Goal: Navigation & Orientation: Find specific page/section

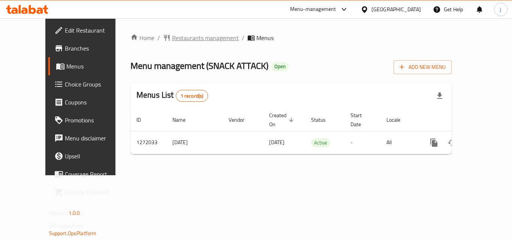
click at [189, 39] on span "Restaurants management" at bounding box center [205, 37] width 67 height 9
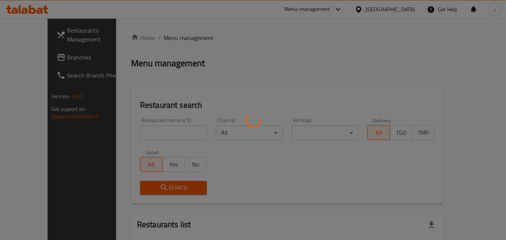
click at [33, 57] on div at bounding box center [253, 120] width 506 height 240
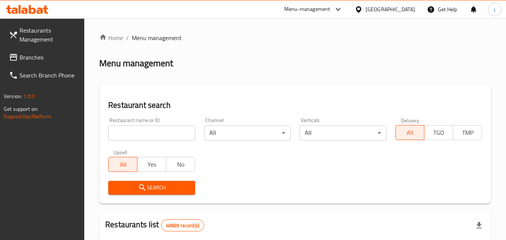
click at [30, 57] on span "Branches" at bounding box center [48, 57] width 59 height 9
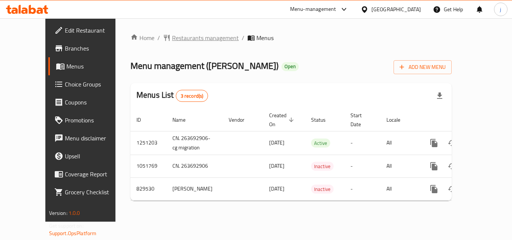
click at [172, 37] on span "Restaurants management" at bounding box center [205, 37] width 67 height 9
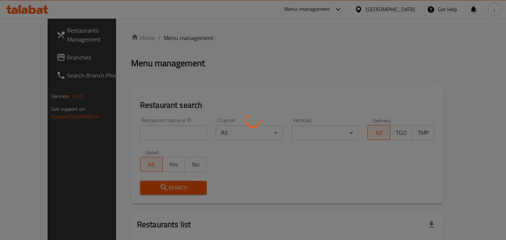
click at [34, 57] on div at bounding box center [253, 120] width 506 height 240
click at [33, 57] on div at bounding box center [253, 120] width 506 height 240
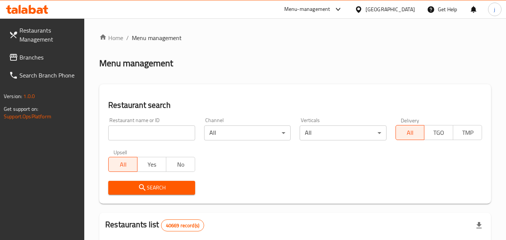
click at [33, 57] on span "Branches" at bounding box center [48, 57] width 59 height 9
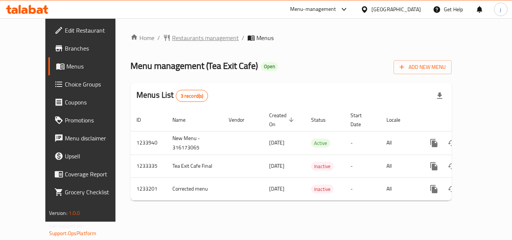
click at [182, 40] on span "Restaurants management" at bounding box center [205, 37] width 67 height 9
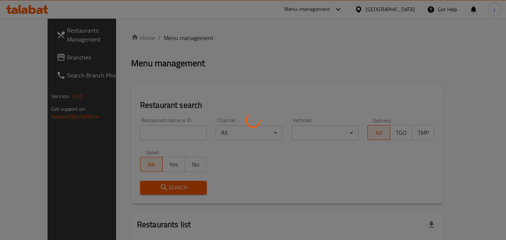
click at [24, 61] on div at bounding box center [253, 120] width 506 height 240
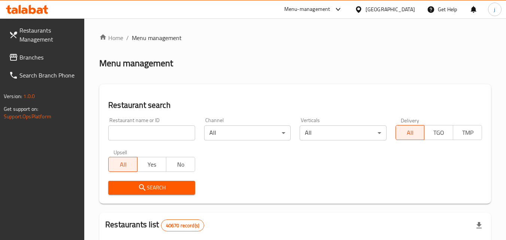
click at [24, 61] on span "Branches" at bounding box center [48, 57] width 59 height 9
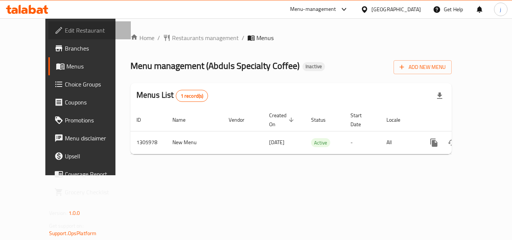
click at [65, 26] on span "Edit Restaurant" at bounding box center [95, 30] width 60 height 9
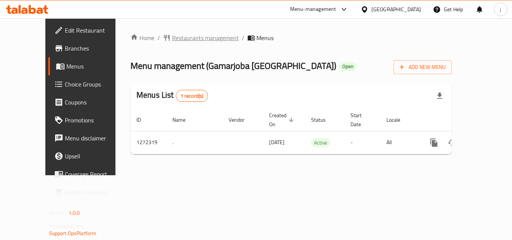
click at [172, 39] on span "Restaurants management" at bounding box center [205, 37] width 67 height 9
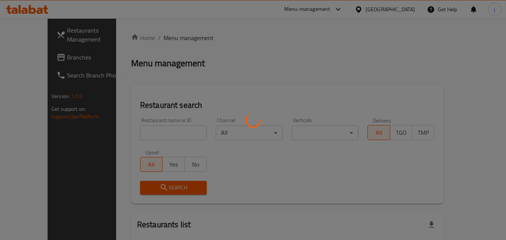
click at [23, 56] on div at bounding box center [253, 120] width 506 height 240
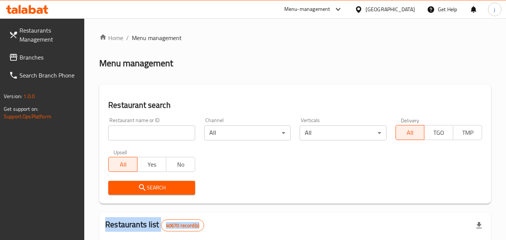
click at [23, 56] on span "Branches" at bounding box center [48, 57] width 59 height 9
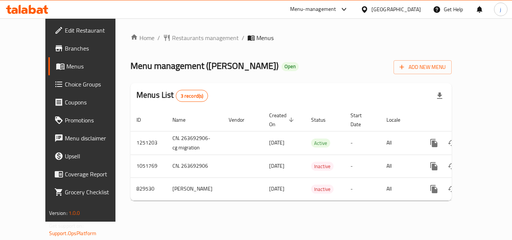
click at [377, 9] on div "[GEOGRAPHIC_DATA]" at bounding box center [395, 9] width 49 height 8
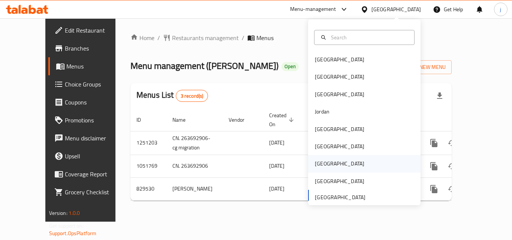
click at [315, 162] on div "[GEOGRAPHIC_DATA]" at bounding box center [339, 164] width 49 height 8
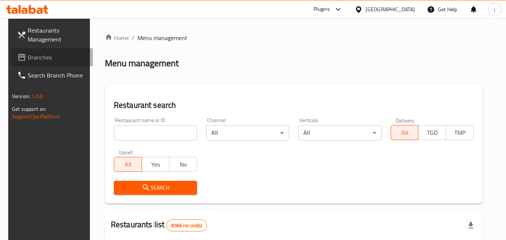
click at [29, 51] on link "Branches" at bounding box center [52, 57] width 82 height 18
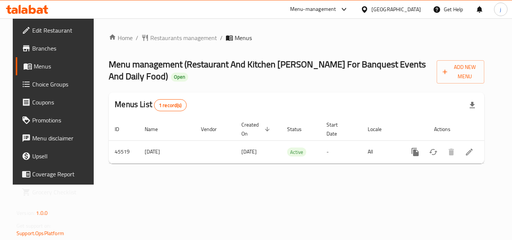
click at [402, 15] on div "[GEOGRAPHIC_DATA]" at bounding box center [390, 9] width 72 height 18
click at [368, 10] on icon at bounding box center [364, 10] width 8 height 8
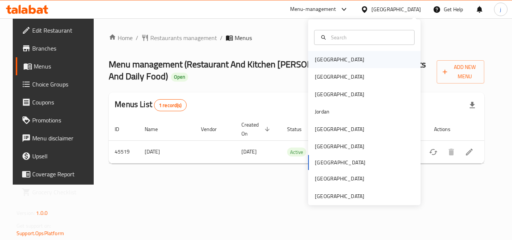
click at [315, 61] on div "[GEOGRAPHIC_DATA]" at bounding box center [339, 59] width 49 height 8
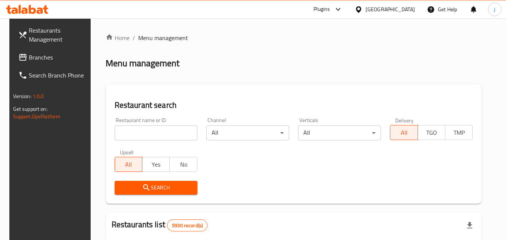
click at [24, 48] on link "Branches" at bounding box center [53, 57] width 82 height 18
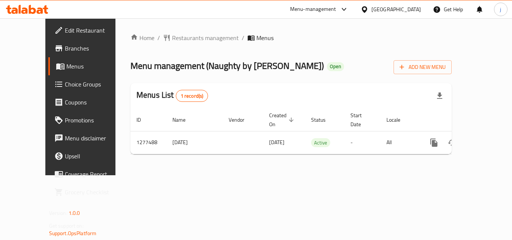
click at [405, 9] on div "[GEOGRAPHIC_DATA]" at bounding box center [395, 9] width 49 height 8
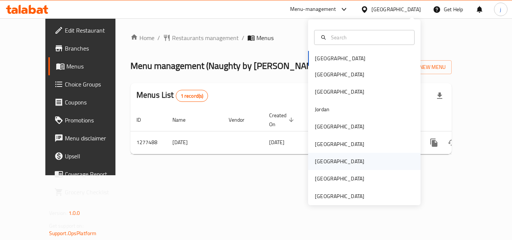
click at [319, 166] on div "[GEOGRAPHIC_DATA]" at bounding box center [339, 161] width 61 height 17
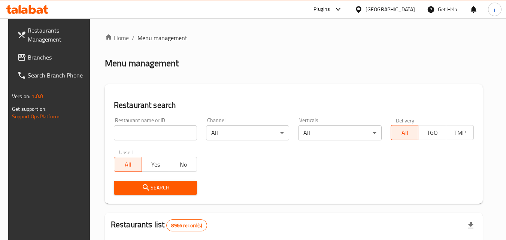
click at [28, 60] on span "Branches" at bounding box center [57, 57] width 59 height 9
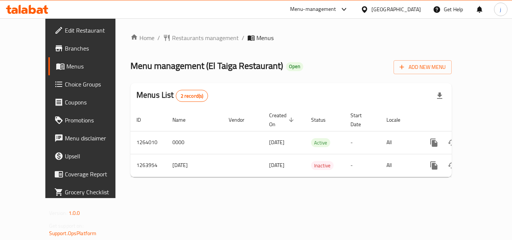
click at [368, 10] on icon at bounding box center [364, 10] width 8 height 8
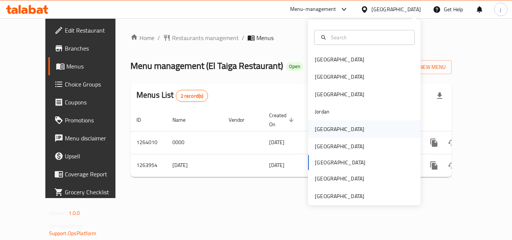
click at [313, 121] on div "Kuwait" at bounding box center [339, 129] width 61 height 17
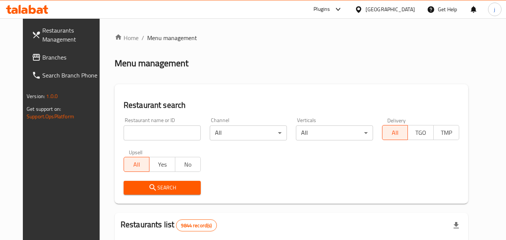
click at [42, 57] on span "Branches" at bounding box center [71, 57] width 59 height 9
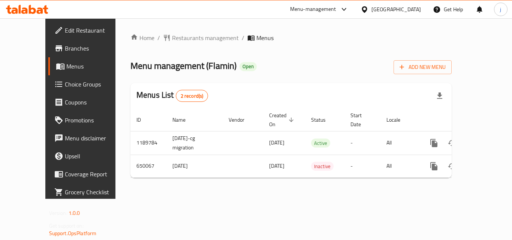
click at [407, 8] on div "Kuwait" at bounding box center [395, 9] width 49 height 8
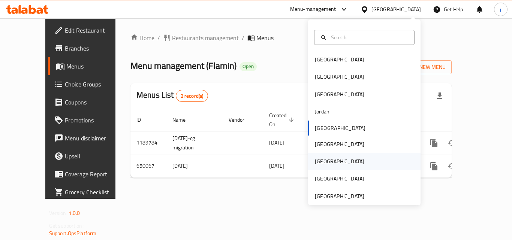
click at [321, 158] on div "[GEOGRAPHIC_DATA]" at bounding box center [339, 161] width 49 height 8
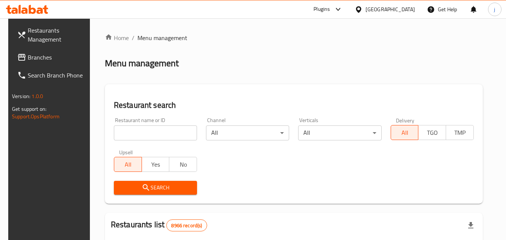
click at [45, 60] on span "Branches" at bounding box center [57, 57] width 59 height 9
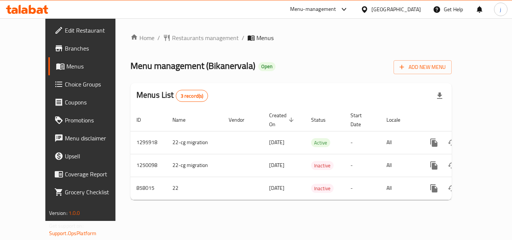
click at [371, 6] on div at bounding box center [365, 9] width 11 height 8
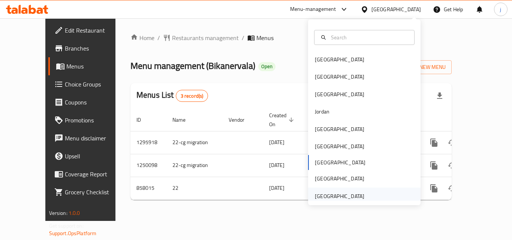
click at [321, 195] on div "[GEOGRAPHIC_DATA]" at bounding box center [339, 196] width 49 height 8
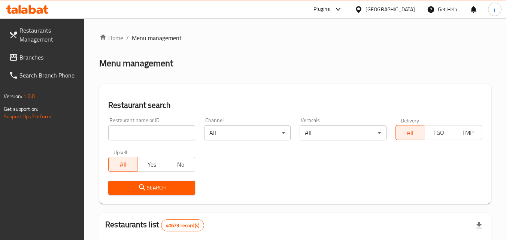
click at [38, 60] on span "Branches" at bounding box center [48, 57] width 59 height 9
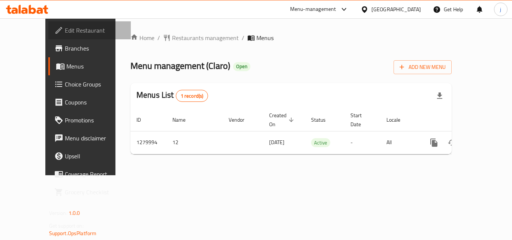
click at [65, 33] on span "Edit Restaurant" at bounding box center [95, 30] width 60 height 9
